Goal: Task Accomplishment & Management: Manage account settings

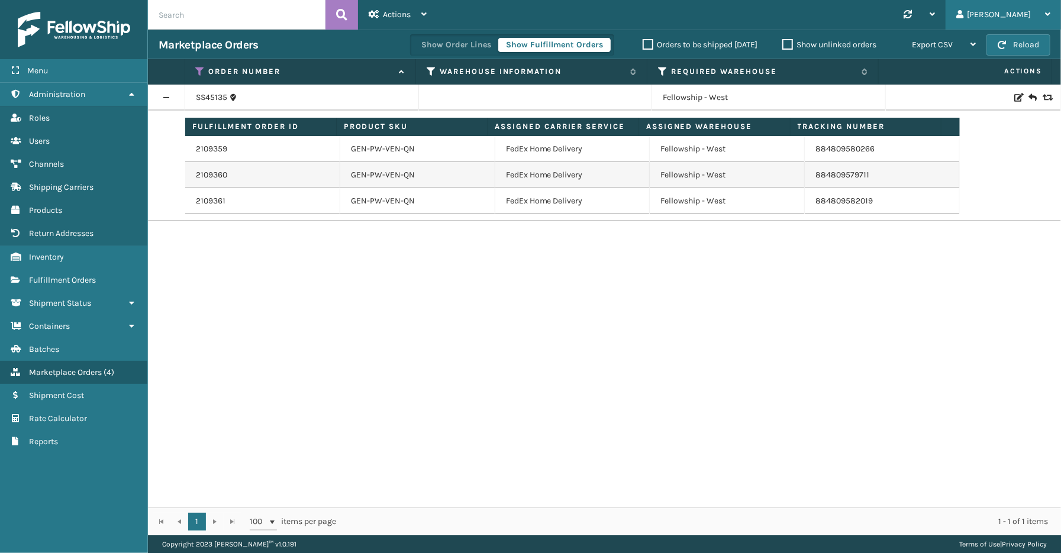
click at [1022, 20] on div "[PERSON_NAME]" at bounding box center [1003, 15] width 94 height 30
click at [943, 43] on li "Log Out" at bounding box center [981, 46] width 159 height 32
